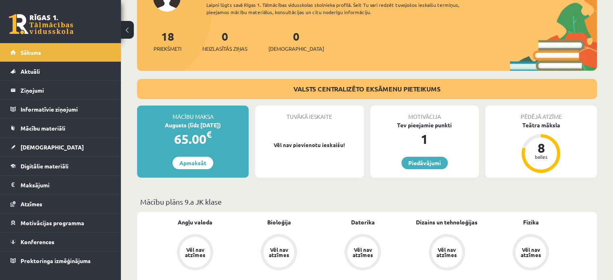
scroll to position [77, 0]
click at [192, 163] on link "Apmaksāt" at bounding box center [193, 162] width 41 height 13
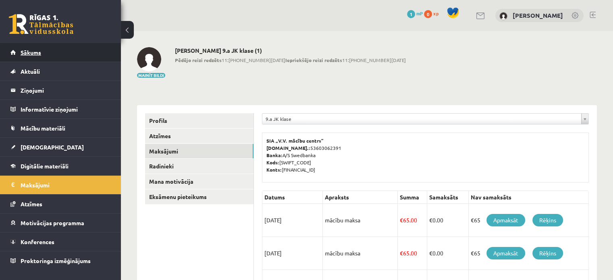
click at [68, 50] on link "Sākums" at bounding box center [60, 52] width 100 height 19
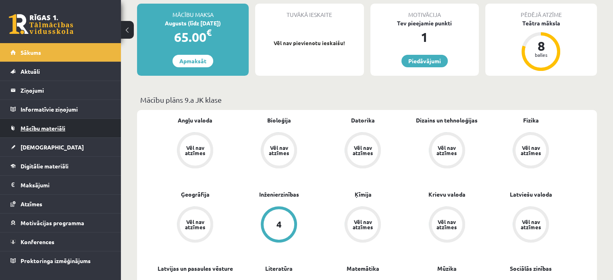
scroll to position [171, 0]
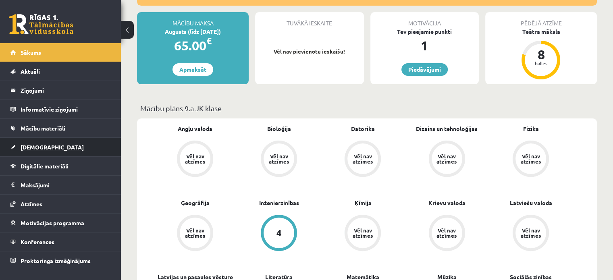
click at [74, 147] on link "[DEMOGRAPHIC_DATA]" at bounding box center [60, 147] width 100 height 19
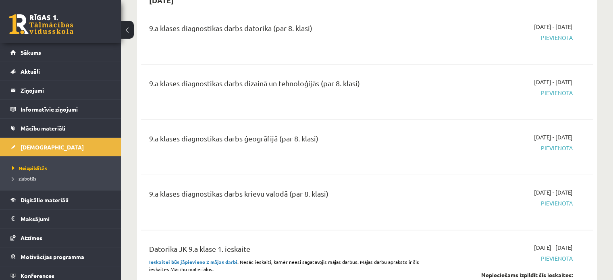
scroll to position [1751, 0]
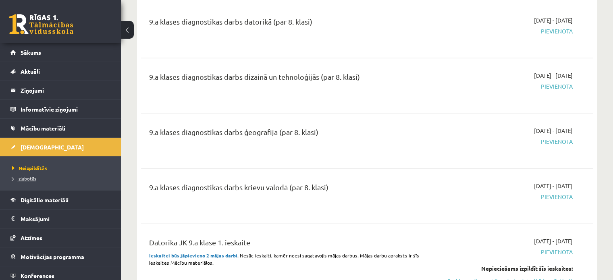
click at [26, 179] on span "Izlabotās" at bounding box center [24, 178] width 24 height 6
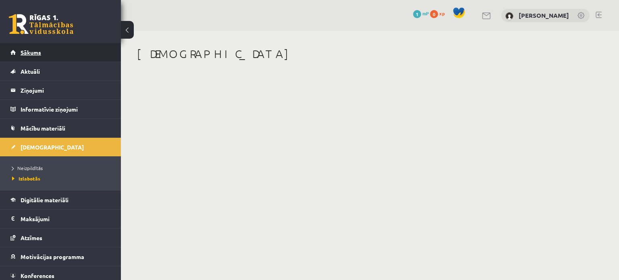
click at [26, 48] on link "Sākums" at bounding box center [60, 52] width 100 height 19
